Goal: Browse casually

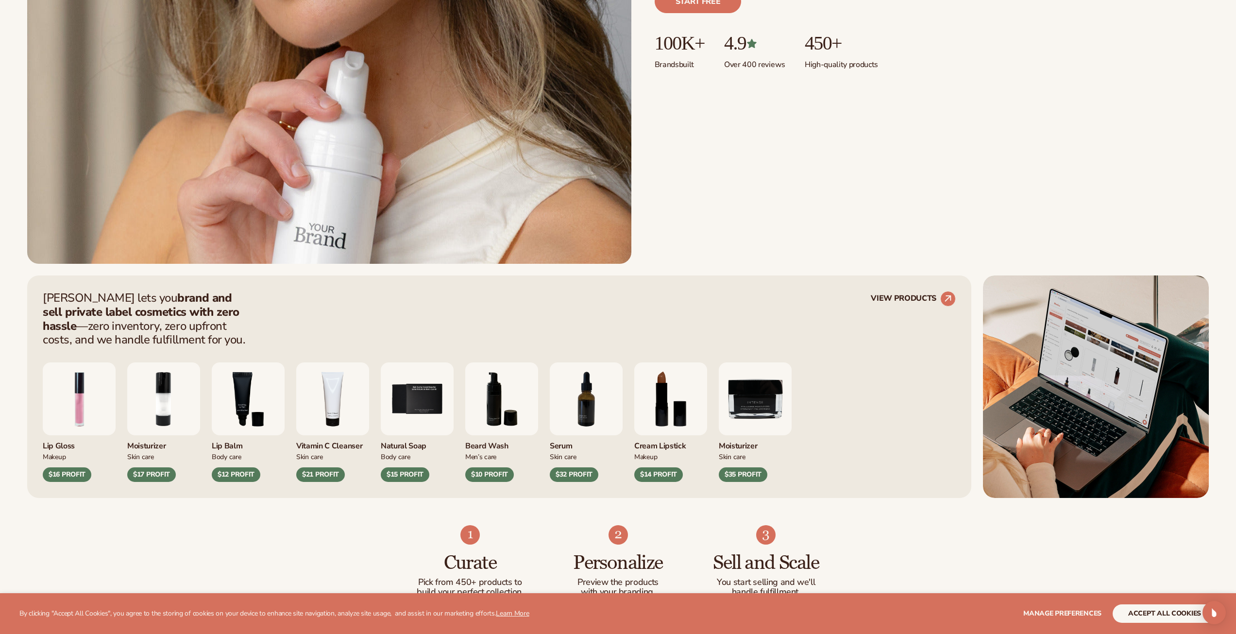
scroll to position [437, 0]
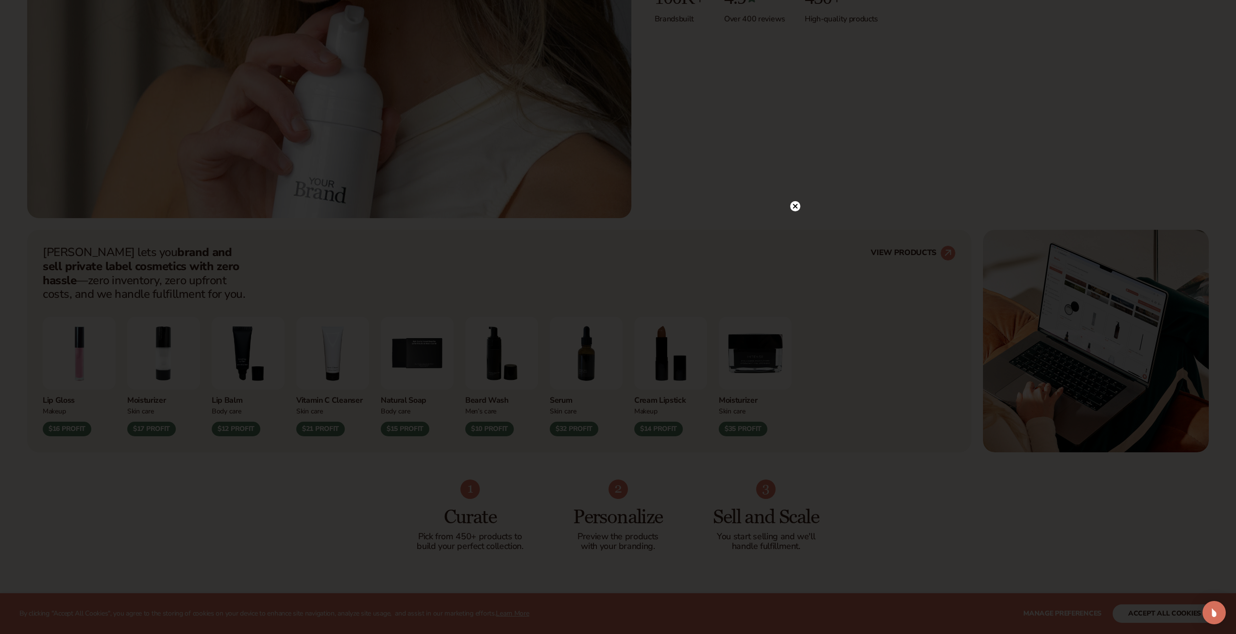
click at [197, 464] on div at bounding box center [618, 317] width 1236 height 634
click at [797, 206] on circle at bounding box center [795, 206] width 10 height 10
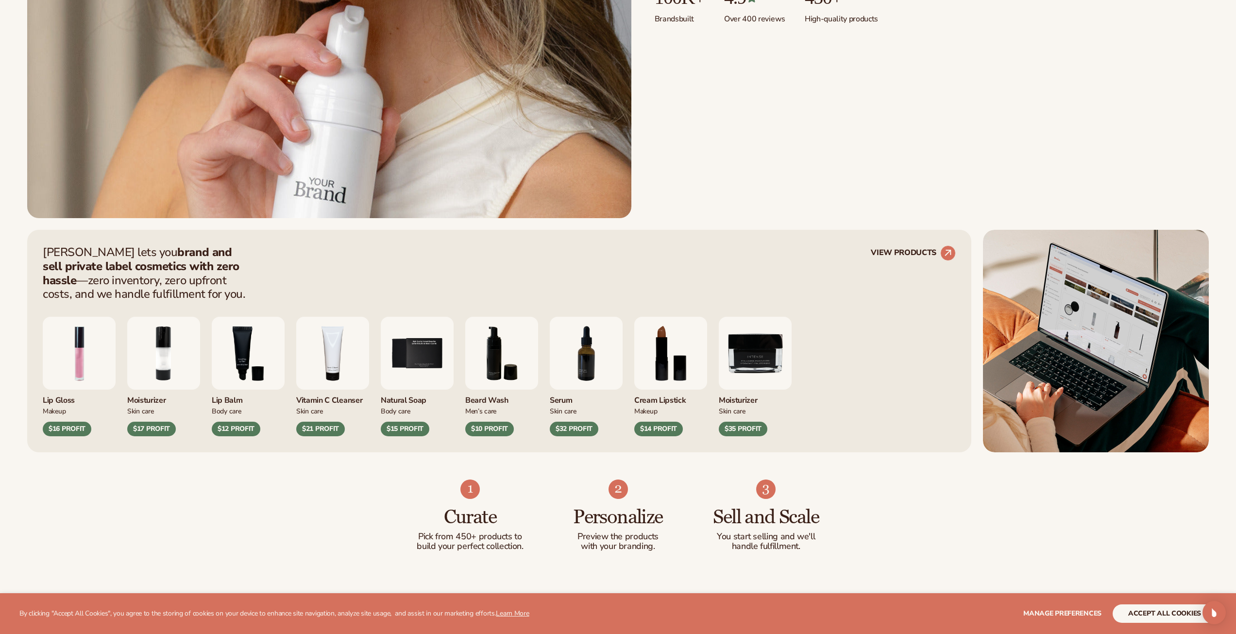
click at [493, 348] on img "6 / 9" at bounding box center [501, 353] width 73 height 73
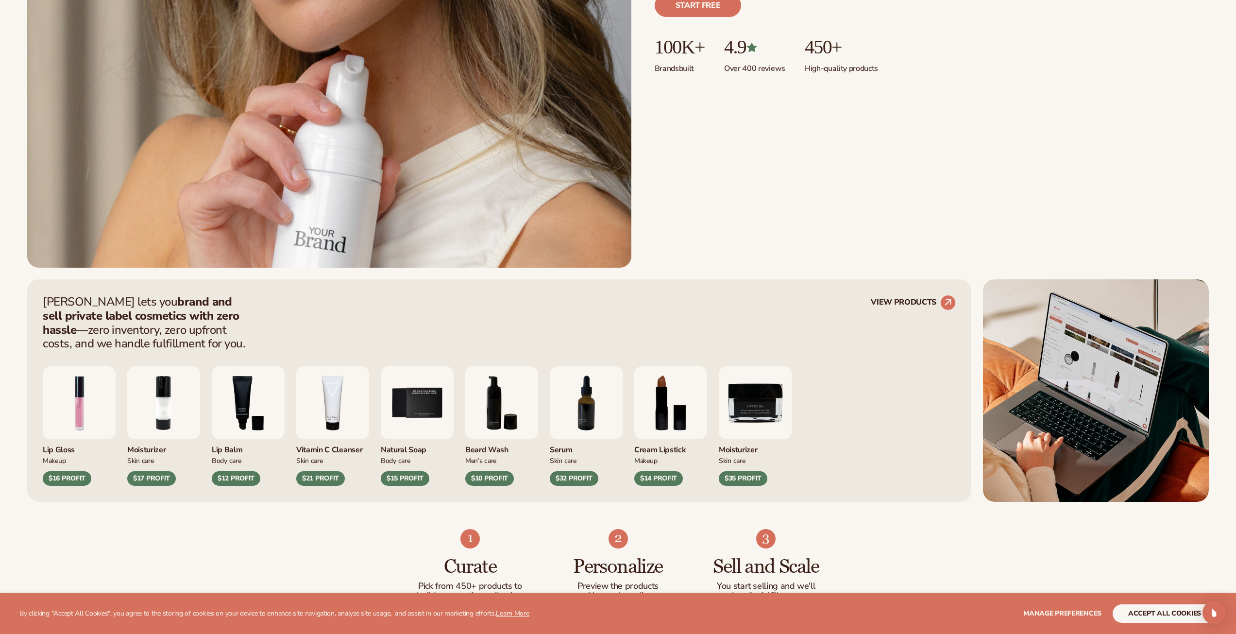
scroll to position [388, 0]
click at [585, 401] on img "7 / 9" at bounding box center [586, 401] width 73 height 73
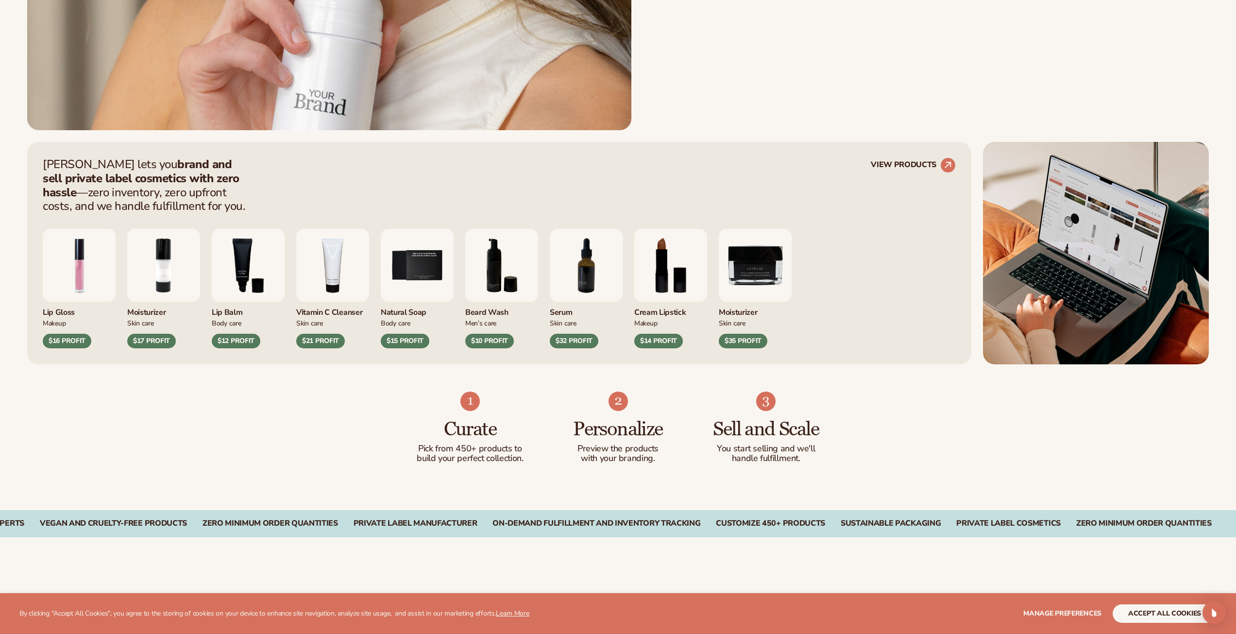
scroll to position [534, 0]
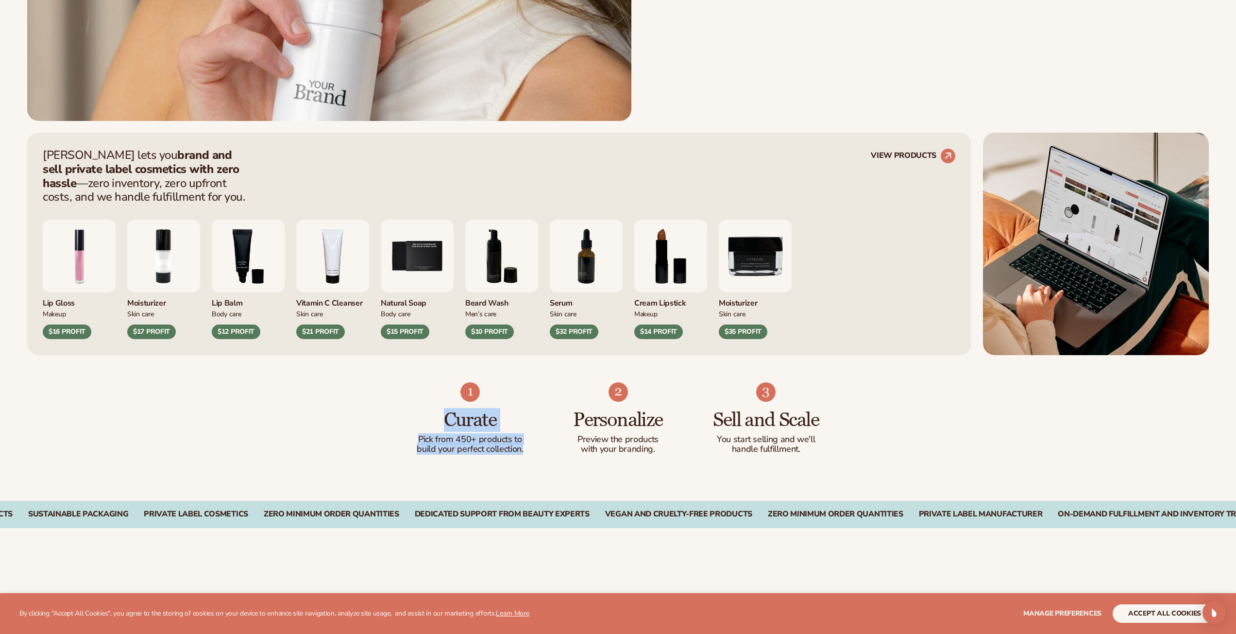
drag, startPoint x: 528, startPoint y: 454, endPoint x: 418, endPoint y: 429, distance: 112.6
click at [418, 430] on div "Curate Pick from 450+ products to build your perfect collection. Personalize Pr…" at bounding box center [618, 428] width 1236 height 146
click at [536, 442] on ul "Curate Pick from 450+ products to build your perfect collection. Personalize Pr…" at bounding box center [618, 418] width 405 height 72
click at [535, 455] on div "Curate Pick from 450+ products to build your perfect collection. Personalize Pr…" at bounding box center [618, 428] width 1236 height 146
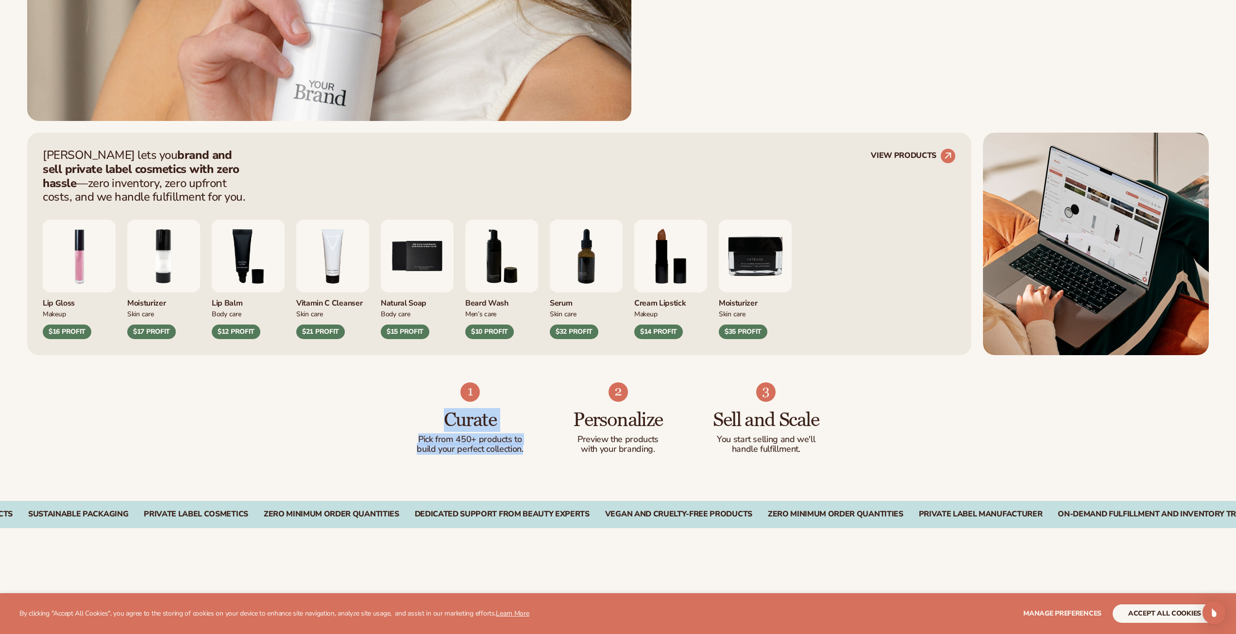
click at [528, 452] on ul "Curate Pick from 450+ products to build your perfect collection. Personalize Pr…" at bounding box center [618, 418] width 405 height 72
drag, startPoint x: 521, startPoint y: 451, endPoint x: 418, endPoint y: 408, distance: 112.1
click at [418, 408] on ul "Curate Pick from 450+ products to build your perfect collection. Personalize Pr…" at bounding box center [618, 418] width 405 height 72
click at [591, 444] on p "with your branding." at bounding box center [617, 449] width 109 height 10
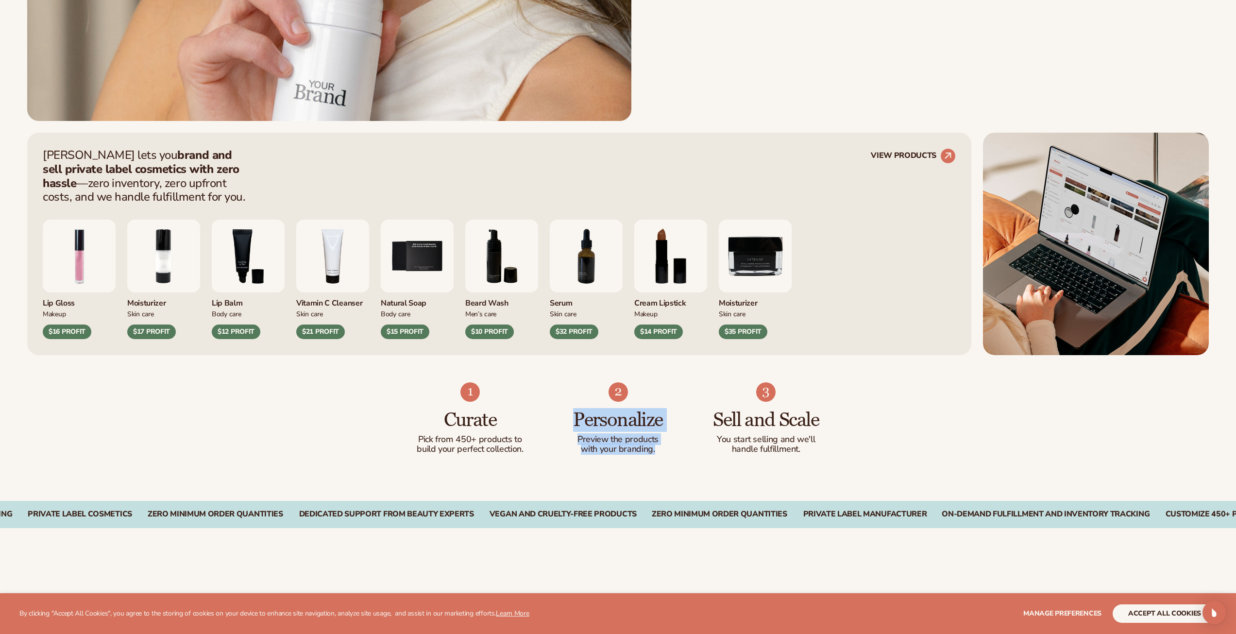
drag, startPoint x: 664, startPoint y: 446, endPoint x: 567, endPoint y: 408, distance: 104.8
click at [567, 408] on div "Personalize Preview the products with your branding." at bounding box center [617, 427] width 109 height 52
click at [669, 449] on p "with your branding." at bounding box center [617, 449] width 109 height 10
click at [652, 442] on p "Preview the products" at bounding box center [617, 440] width 109 height 10
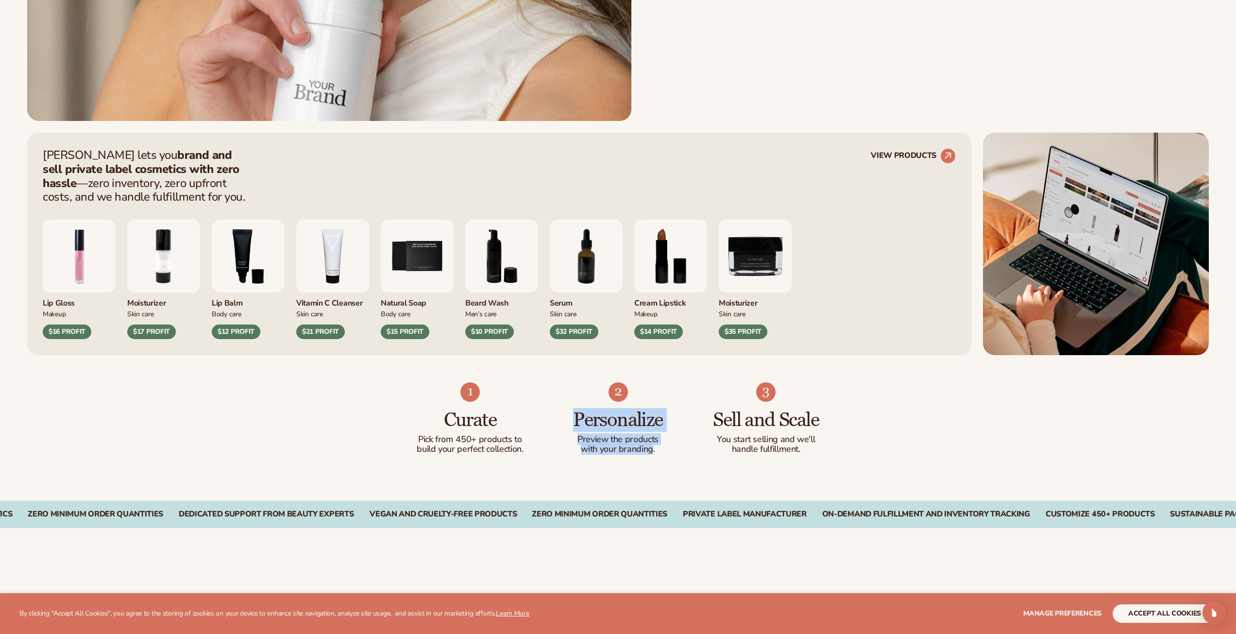
drag, startPoint x: 652, startPoint y: 448, endPoint x: 571, endPoint y: 420, distance: 84.6
click at [571, 420] on div "Personalize Preview the products with your branding." at bounding box center [617, 427] width 109 height 52
click at [660, 451] on p "with your branding." at bounding box center [617, 449] width 109 height 10
drag, startPoint x: 656, startPoint y: 452, endPoint x: 565, endPoint y: 418, distance: 96.6
click at [565, 418] on div "Personalize Preview the products with your branding." at bounding box center [617, 427] width 109 height 52
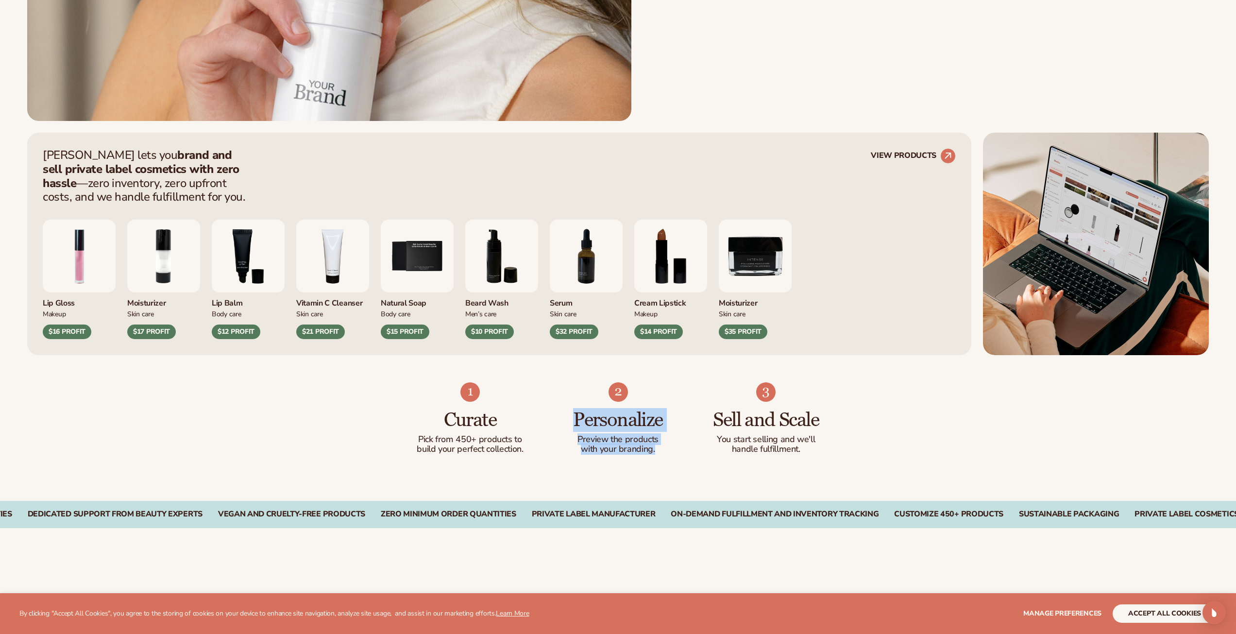
click at [644, 444] on p "with your branding." at bounding box center [617, 449] width 109 height 10
drag, startPoint x: 534, startPoint y: 446, endPoint x: 468, endPoint y: 421, distance: 70.5
click at [433, 413] on ul "Curate Pick from 450+ products to build your perfect collection. Personalize Pr…" at bounding box center [618, 418] width 405 height 72
click at [530, 438] on ul "Curate Pick from 450+ products to build your perfect collection. Personalize Pr…" at bounding box center [618, 418] width 405 height 72
drag, startPoint x: 627, startPoint y: 454, endPoint x: 663, endPoint y: 453, distance: 36.0
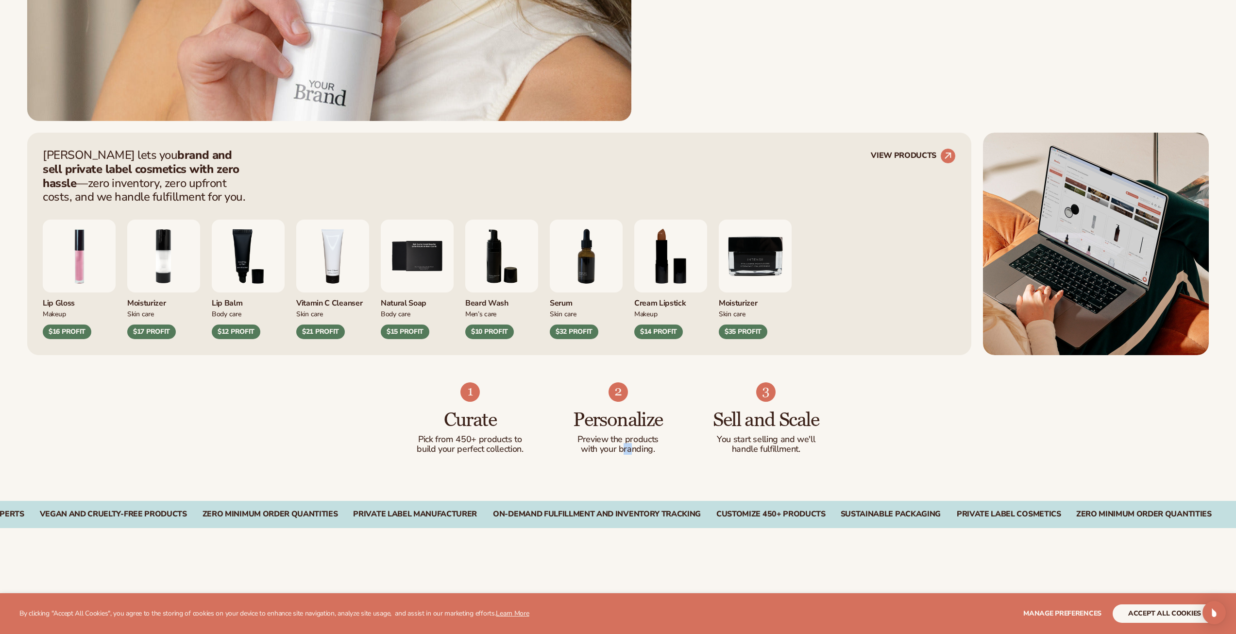
click at [633, 455] on div "Curate Pick from 450+ products to build your perfect collection. Personalize Pr…" at bounding box center [618, 428] width 1236 height 146
drag, startPoint x: 806, startPoint y: 452, endPoint x: 659, endPoint y: 415, distance: 152.1
click at [659, 415] on ul "Curate Pick from 450+ products to build your perfect collection. Personalize Pr…" at bounding box center [618, 418] width 405 height 72
click at [668, 432] on div "Personalize Preview the products with your branding." at bounding box center [617, 427] width 109 height 52
drag, startPoint x: 660, startPoint y: 445, endPoint x: 547, endPoint y: 406, distance: 119.6
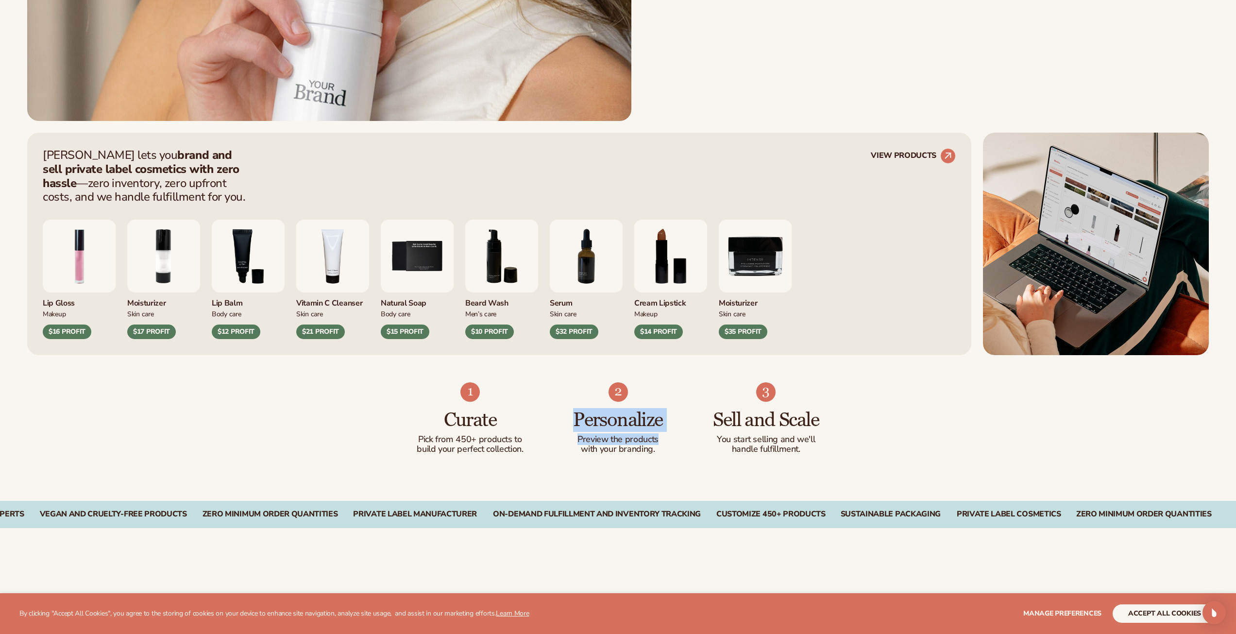
click at [548, 406] on ul "Curate Pick from 450+ products to build your perfect collection. Personalize Pr…" at bounding box center [618, 418] width 405 height 72
drag, startPoint x: 548, startPoint y: 444, endPoint x: 472, endPoint y: 409, distance: 83.0
click at [453, 407] on ul "Curate Pick from 450+ products to build your perfect collection. Personalize Pr…" at bounding box center [618, 418] width 405 height 72
click at [537, 421] on ul "Curate Pick from 450+ products to build your perfect collection. Personalize Pr…" at bounding box center [618, 418] width 405 height 72
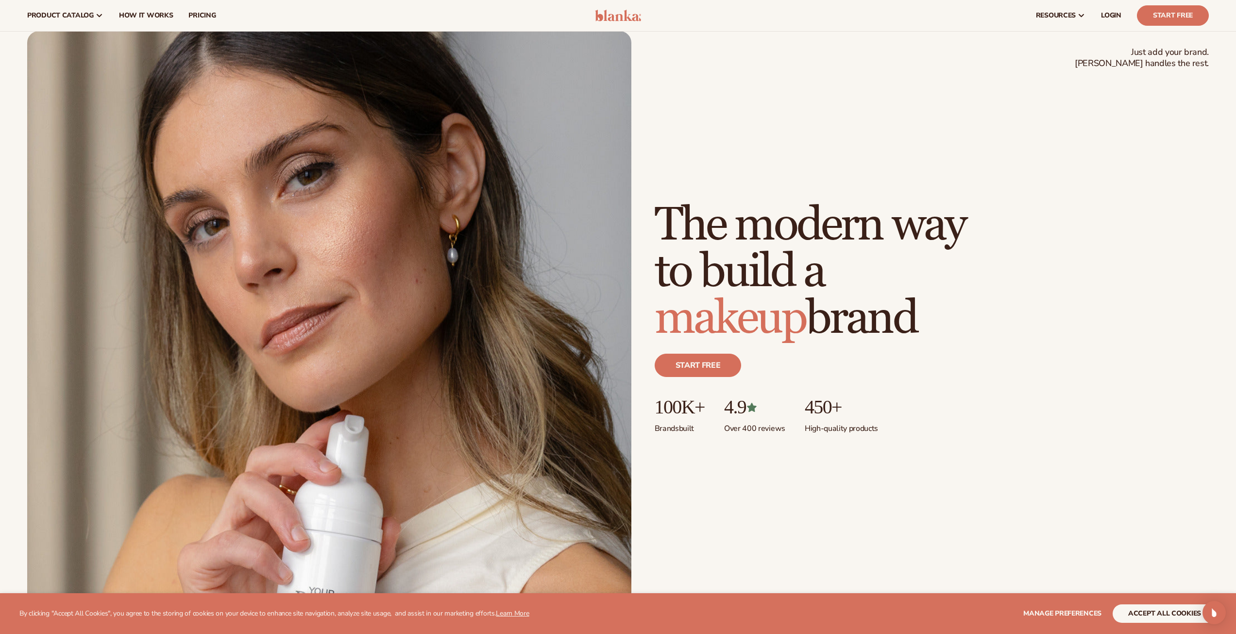
scroll to position [0, 0]
